Goal: Task Accomplishment & Management: Use online tool/utility

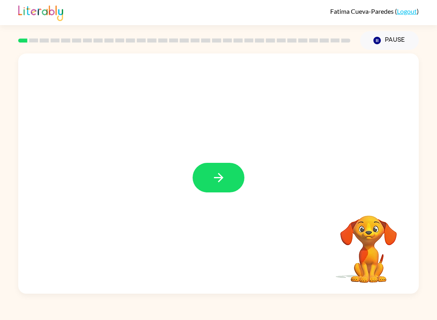
click at [222, 175] on icon "button" at bounding box center [219, 177] width 14 height 14
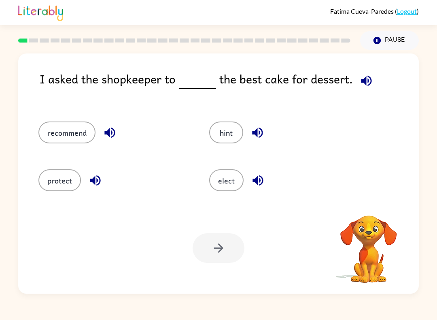
click at [363, 83] on icon "button" at bounding box center [366, 80] width 11 height 11
click at [364, 85] on icon "button" at bounding box center [366, 81] width 14 height 14
click at [75, 140] on button "recommend" at bounding box center [66, 132] width 57 height 22
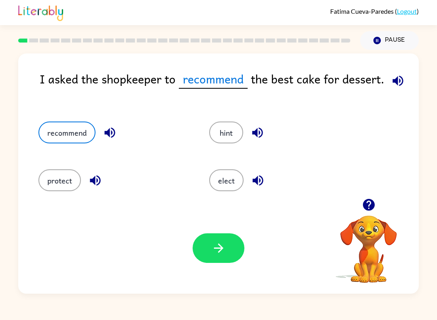
click at [403, 80] on icon "button" at bounding box center [398, 81] width 14 height 14
click at [392, 80] on icon "button" at bounding box center [397, 80] width 11 height 11
click at [398, 79] on icon "button" at bounding box center [398, 81] width 14 height 14
click at [398, 80] on icon "button" at bounding box center [398, 81] width 14 height 14
click at [370, 211] on icon "button" at bounding box center [369, 204] width 14 height 14
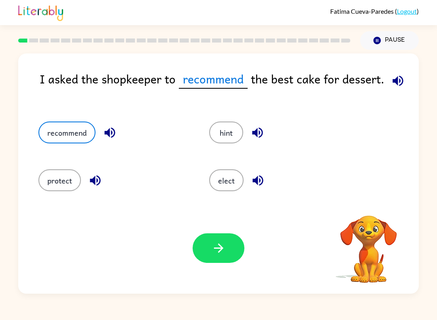
click at [229, 256] on button "button" at bounding box center [219, 248] width 52 height 30
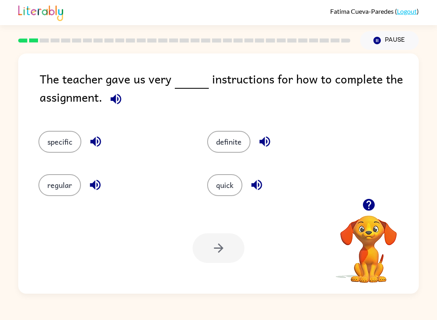
click at [121, 105] on icon "button" at bounding box center [116, 99] width 14 height 14
click at [219, 202] on div "The teacher gave us very instructions for how to complete the assignment. speci…" at bounding box center [218, 173] width 400 height 240
click at [217, 184] on button "quick" at bounding box center [224, 185] width 35 height 22
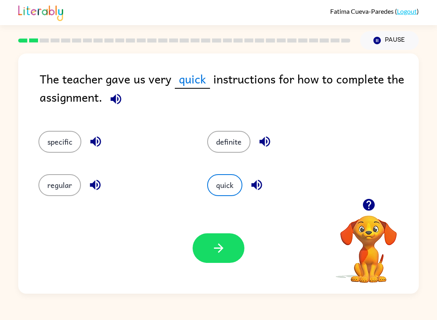
click at [114, 101] on icon "button" at bounding box center [115, 98] width 11 height 11
click at [229, 262] on button "button" at bounding box center [219, 248] width 52 height 30
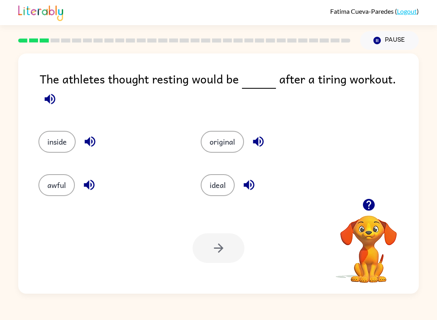
click at [57, 92] on icon "button" at bounding box center [50, 99] width 14 height 14
click at [71, 287] on div "Your browser must support playing .mp4 files to use Literably. Please try using…" at bounding box center [218, 247] width 400 height 91
click at [55, 93] on icon "button" at bounding box center [49, 98] width 11 height 11
click at [66, 160] on div "awful" at bounding box center [104, 180] width 162 height 43
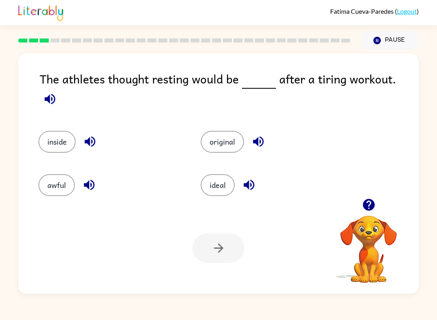
click at [80, 175] on button "button" at bounding box center [89, 184] width 21 height 21
click at [221, 202] on div "The athletes thought resting would be after a tiring workout. inside original a…" at bounding box center [218, 173] width 400 height 240
click at [216, 174] on button "ideal" at bounding box center [218, 185] width 34 height 22
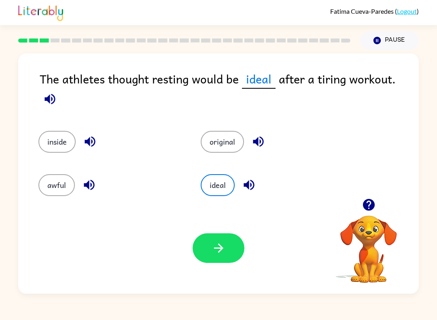
click at [228, 251] on button "button" at bounding box center [219, 248] width 52 height 30
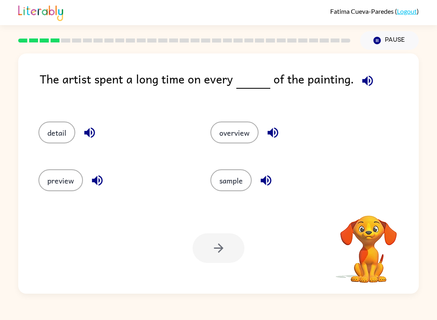
click at [363, 87] on icon "button" at bounding box center [367, 81] width 14 height 14
click at [60, 183] on button "preview" at bounding box center [60, 180] width 44 height 22
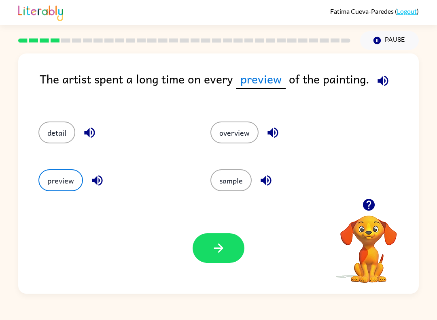
click at [216, 242] on icon "button" at bounding box center [219, 248] width 14 height 14
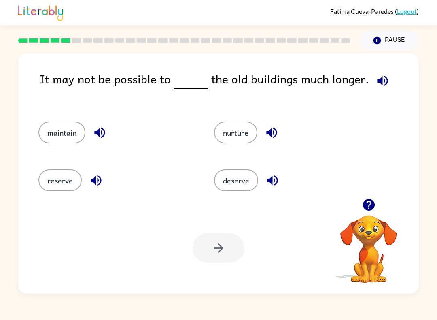
click at [372, 83] on button "button" at bounding box center [382, 80] width 21 height 21
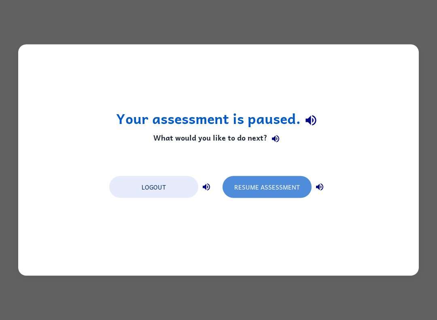
click at [301, 185] on button "Resume Assessment" at bounding box center [266, 187] width 89 height 22
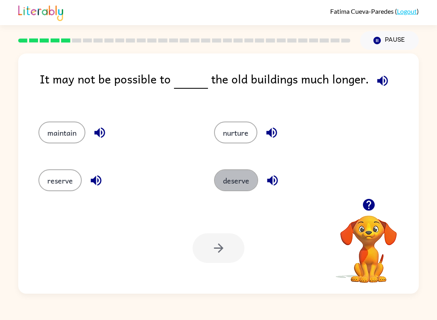
click at [225, 191] on button "deserve" at bounding box center [236, 180] width 44 height 22
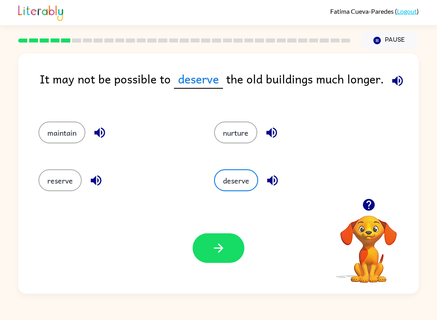
click at [223, 259] on button "button" at bounding box center [219, 248] width 52 height 30
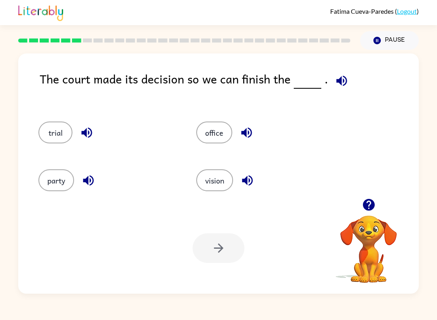
click at [53, 127] on button "trial" at bounding box center [55, 132] width 34 height 22
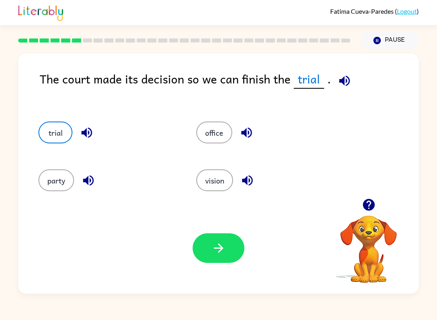
click at [207, 246] on button "button" at bounding box center [219, 248] width 52 height 30
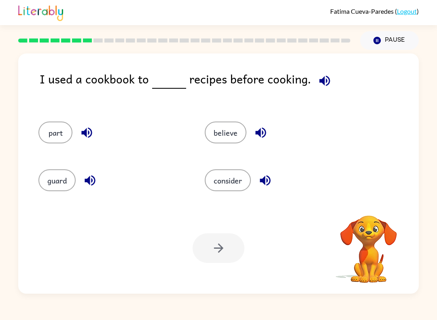
click at [318, 84] on icon "button" at bounding box center [325, 81] width 14 height 14
click at [326, 89] on button "button" at bounding box center [324, 80] width 21 height 21
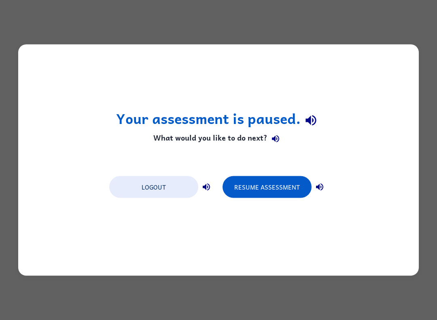
click at [282, 188] on button "Resume Assessment" at bounding box center [266, 187] width 89 height 22
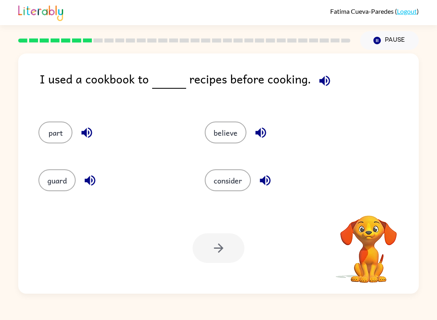
click at [59, 136] on button "part" at bounding box center [55, 132] width 34 height 22
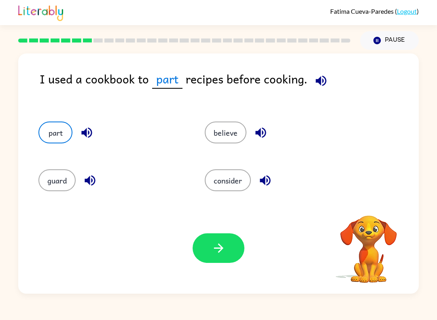
click at [227, 251] on button "button" at bounding box center [219, 248] width 52 height 30
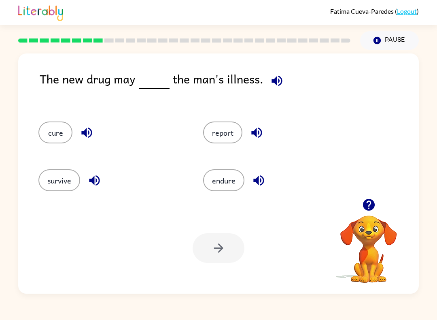
click at [70, 136] on button "cure" at bounding box center [55, 132] width 34 height 22
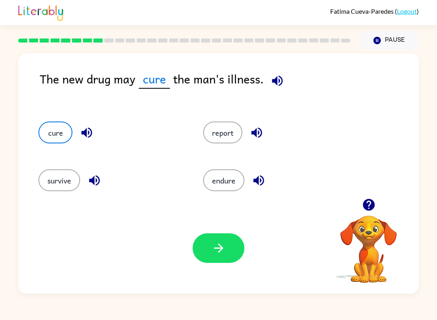
click at [231, 260] on button "button" at bounding box center [219, 248] width 52 height 30
